Goal: Transaction & Acquisition: Purchase product/service

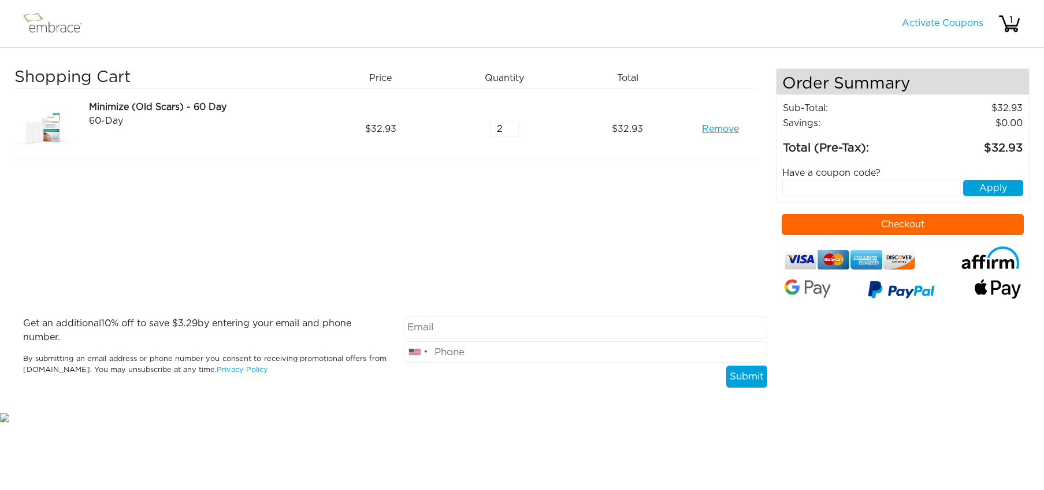
click at [514, 125] on input "2" at bounding box center [504, 129] width 29 height 16
click at [514, 125] on input "3" at bounding box center [504, 129] width 29 height 16
type input "4"
click at [514, 125] on input "4" at bounding box center [504, 129] width 29 height 16
click at [855, 187] on input "text" at bounding box center [872, 188] width 179 height 16
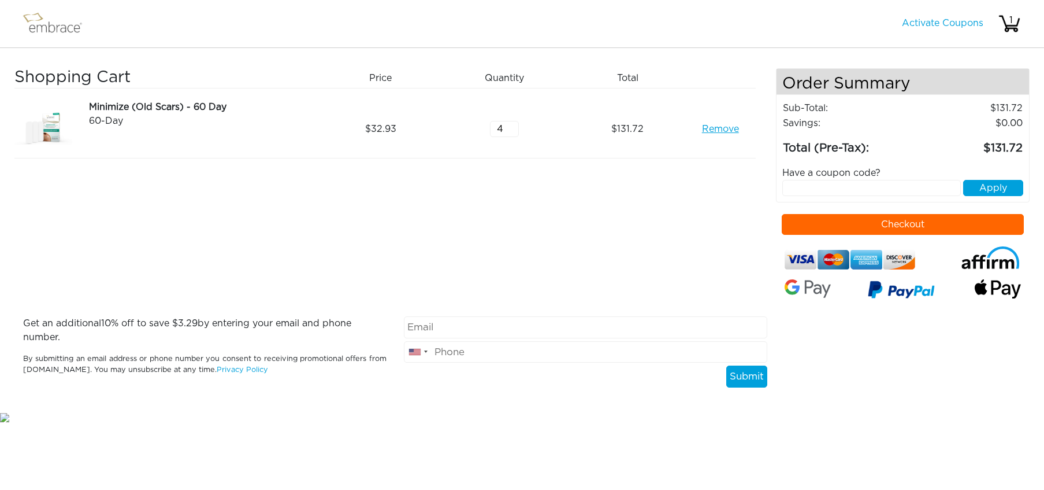
paste input "SEPTEMBERSTEAL"
type input "SEPTEMBERSTEAL"
click at [985, 182] on button "Apply" at bounding box center [993, 188] width 60 height 16
click at [985, 189] on button "Apply" at bounding box center [993, 188] width 60 height 16
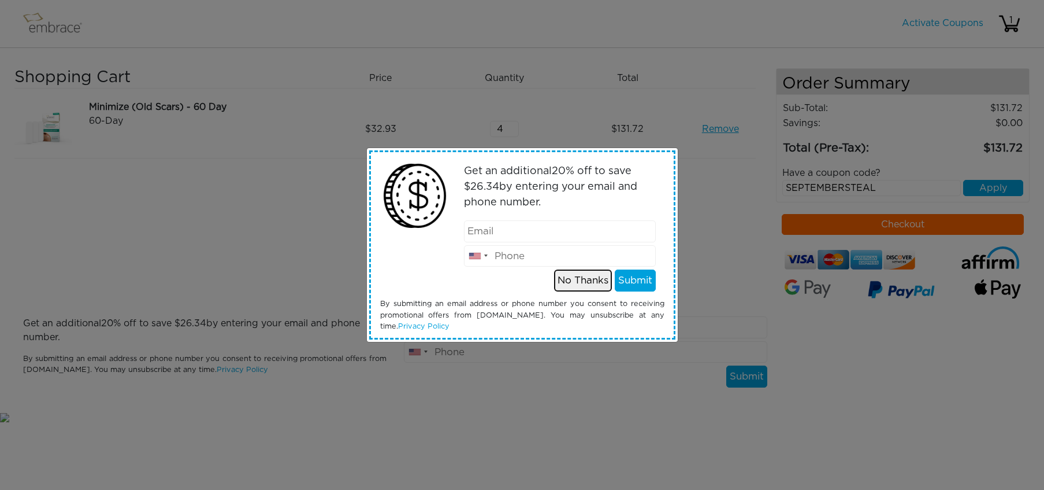
click at [593, 286] on button "No Thanks" at bounding box center [583, 280] width 58 height 22
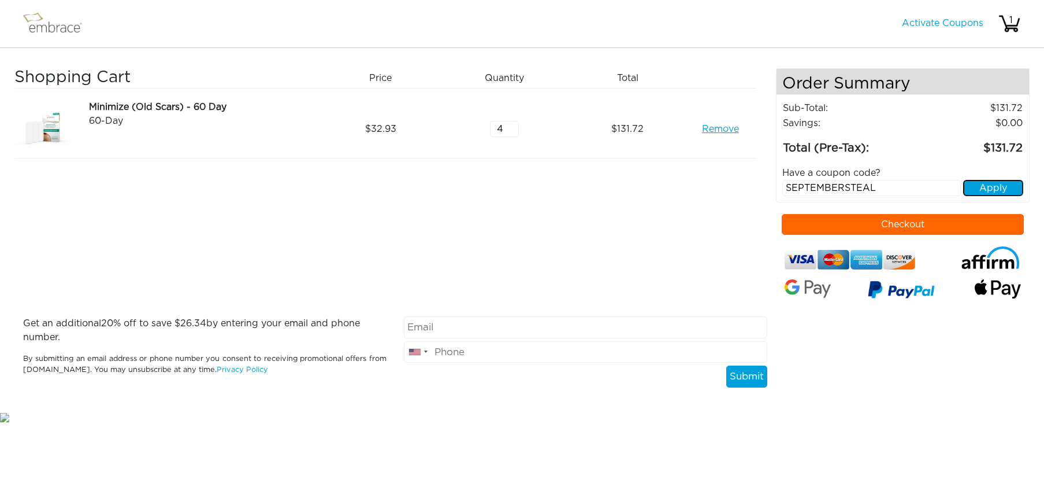
click at [985, 185] on button "Apply" at bounding box center [993, 188] width 60 height 16
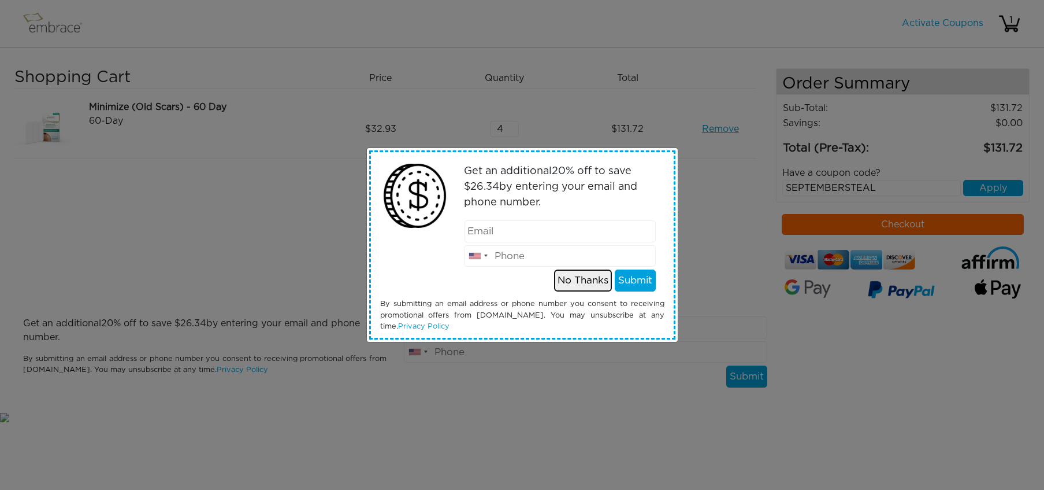
click at [592, 282] on button "No Thanks" at bounding box center [583, 280] width 58 height 22
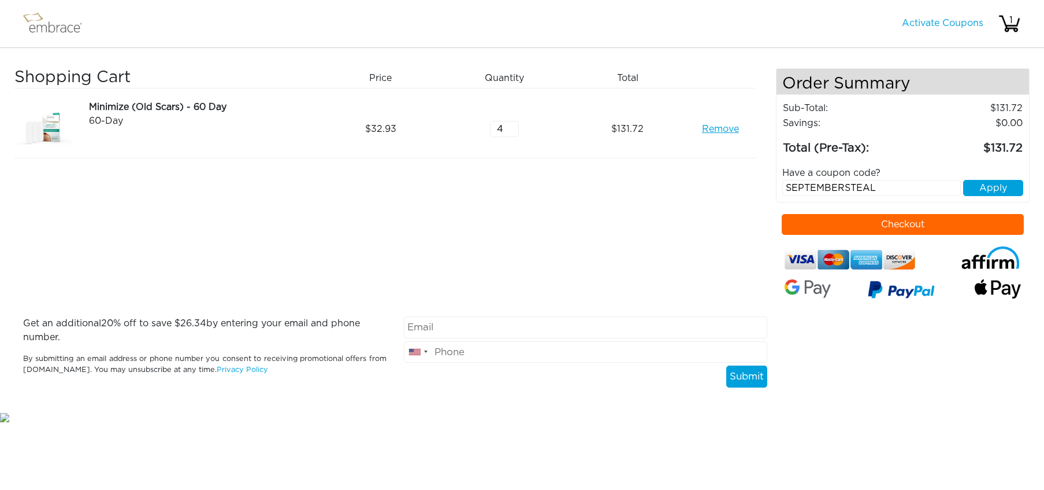
click at [935, 223] on button "Checkout" at bounding box center [903, 224] width 242 height 21
